Goal: Task Accomplishment & Management: Check status

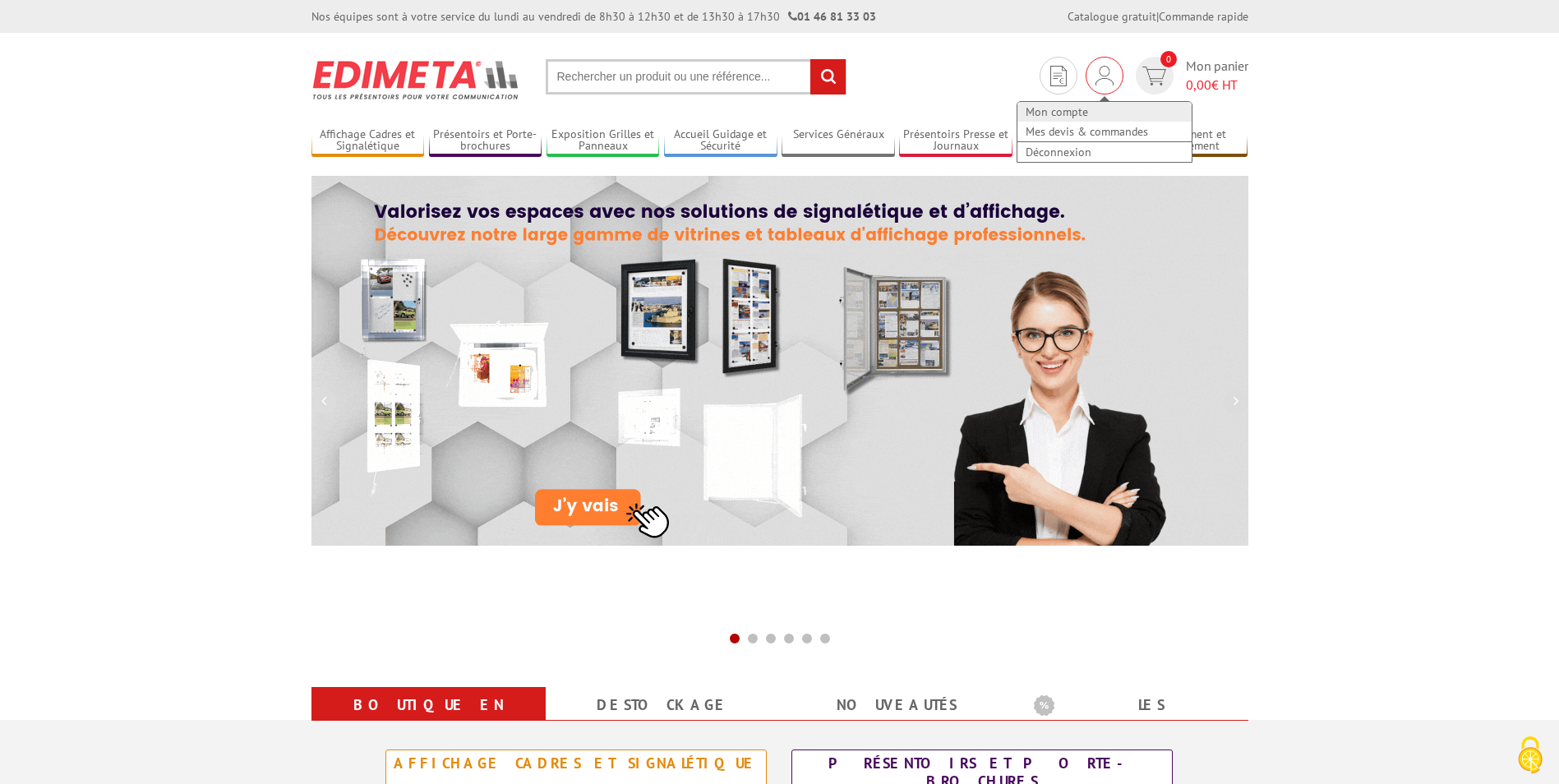
click at [1070, 108] on link "Mon compte" at bounding box center [1105, 112] width 174 height 19
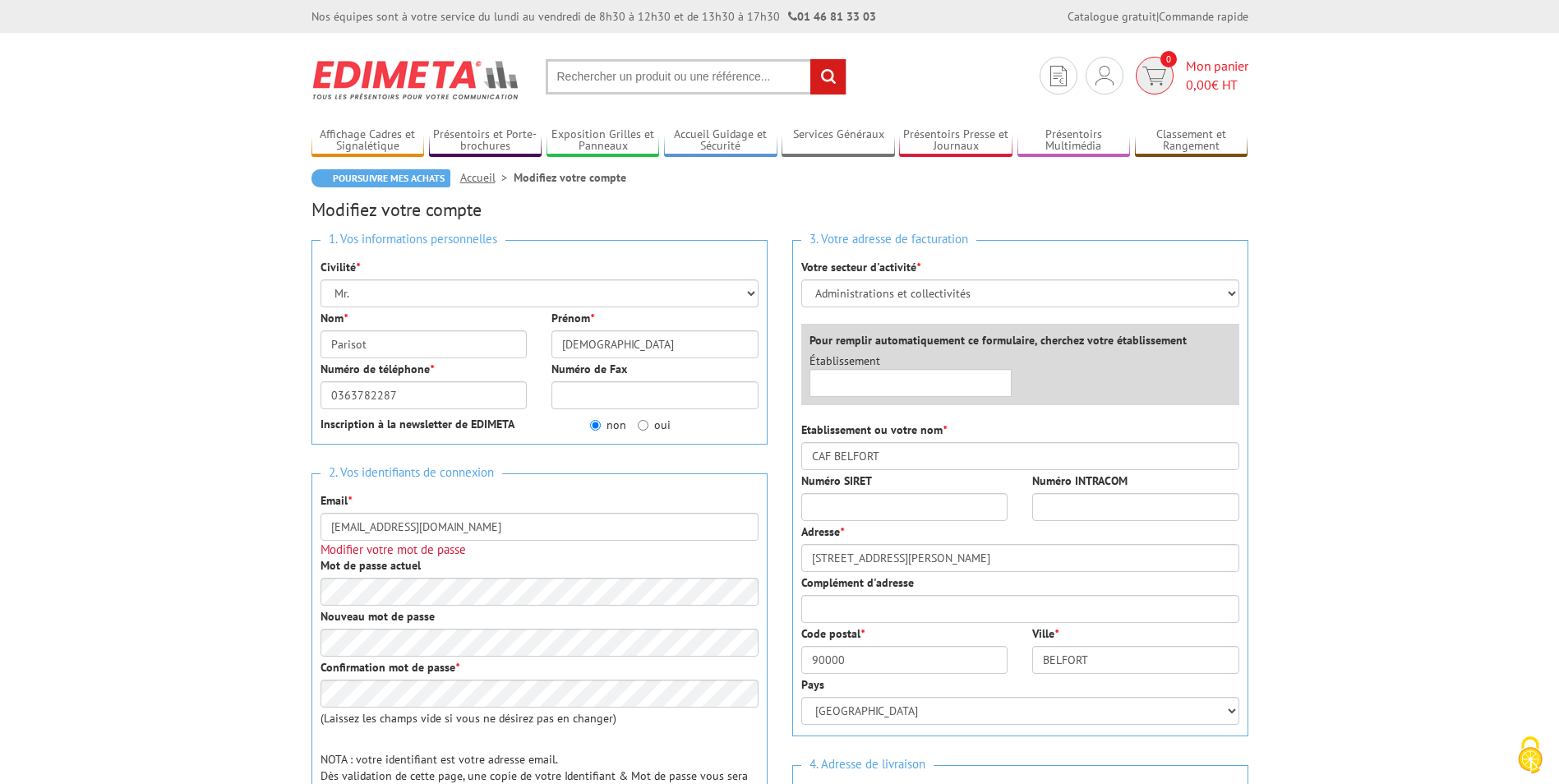
click at [1158, 73] on img at bounding box center [1154, 76] width 24 height 18
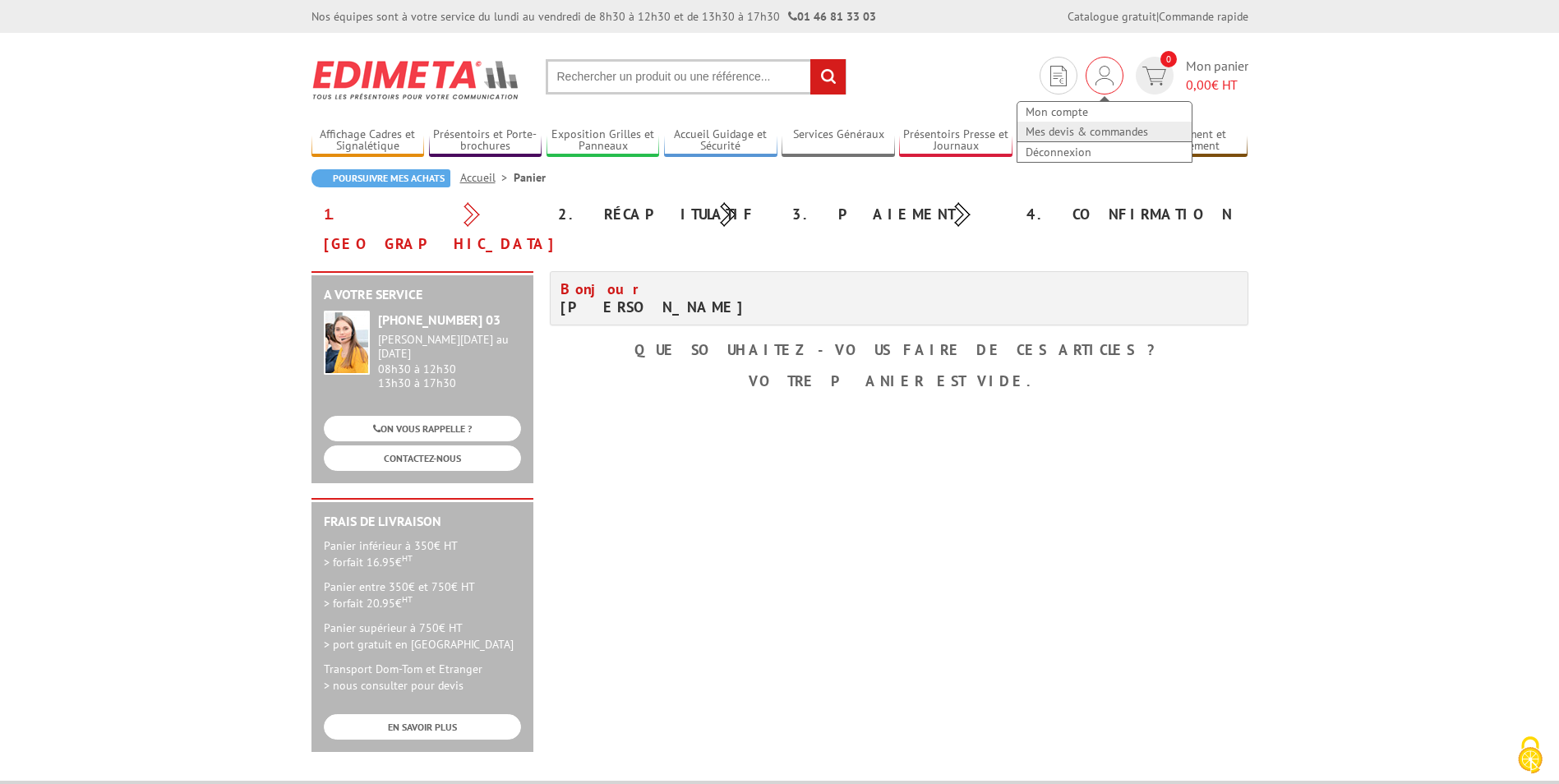
click at [1085, 132] on link "Mes devis & commandes" at bounding box center [1105, 131] width 174 height 19
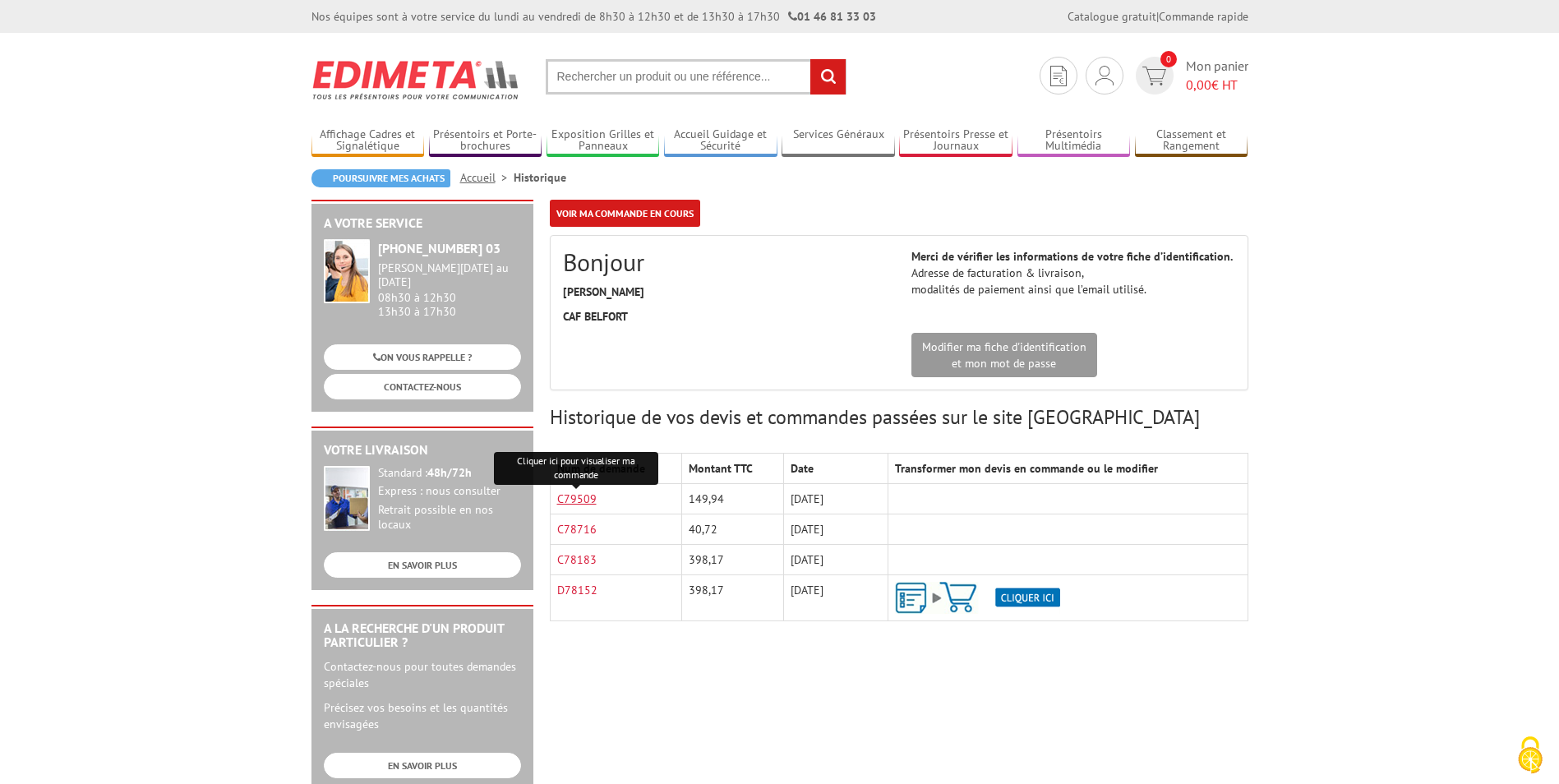
click at [573, 501] on link "C79509" at bounding box center [577, 498] width 40 height 15
